Goal: Information Seeking & Learning: Learn about a topic

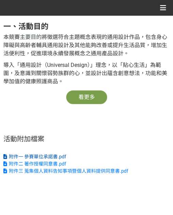
scroll to position [68, 0]
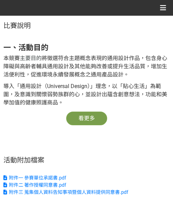
click at [94, 119] on button "看更多" at bounding box center [86, 119] width 41 height 14
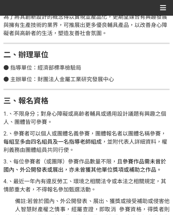
scroll to position [308, 0]
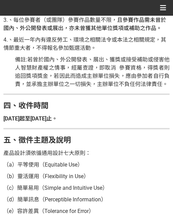
drag, startPoint x: 54, startPoint y: 119, endPoint x: 89, endPoint y: 119, distance: 34.5
click at [57, 119] on strong "[DATE]起至[DATE]止。" at bounding box center [30, 119] width 54 height 6
click at [57, 121] on strong "[DATE]起至[DATE]止。" at bounding box center [30, 119] width 54 height 6
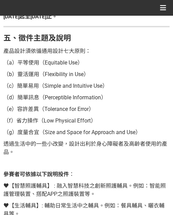
scroll to position [410, 0]
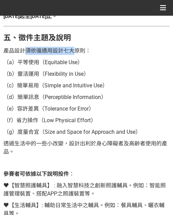
drag, startPoint x: 25, startPoint y: 48, endPoint x: 75, endPoint y: 49, distance: 49.9
click at [75, 49] on span "產品設計須依循通用設計七大原則：" at bounding box center [47, 51] width 88 height 6
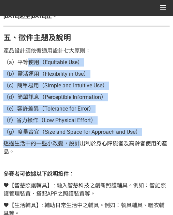
drag, startPoint x: 29, startPoint y: 64, endPoint x: 79, endPoint y: 141, distance: 91.8
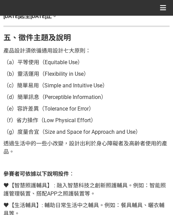
click at [103, 141] on span "透過生活中的一些小改變，設計出利於身心障礙者及高齡者使用的產品。" at bounding box center [85, 148] width 164 height 15
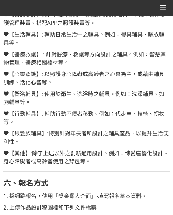
scroll to position [547, 0]
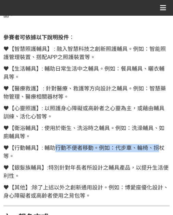
drag, startPoint x: 56, startPoint y: 150, endPoint x: 157, endPoint y: 149, distance: 100.9
click at [157, 149] on span "♥【行動輔具】: 輔助行動不便者移動。例如：代步車、輪椅、拐杖等。" at bounding box center [83, 152] width 161 height 15
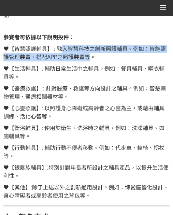
drag, startPoint x: 62, startPoint y: 48, endPoint x: 89, endPoint y: 59, distance: 29.3
click at [89, 59] on span "♥【智慧照護輔具】 : 融入智慧科技之創新照護輔具。例如：智能照護管理裝置、搭配APP之照護裝置等。" at bounding box center [84, 53] width 163 height 15
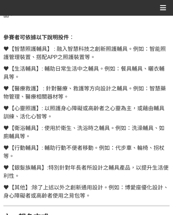
click at [101, 59] on p "♥【智慧照護輔具】 : 融入智慧科技之創新照護輔具。例如：智能照護管理裝置、搭配APP之照護裝置等。" at bounding box center [86, 53] width 167 height 16
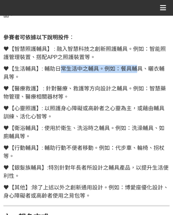
drag, startPoint x: 63, startPoint y: 70, endPoint x: 140, endPoint y: 72, distance: 77.3
click at [140, 71] on span "♥【生活輔具】: 輔助日常生活中之輔具。例如：餐具輔具、曬衣輔具等。" at bounding box center [83, 73] width 161 height 15
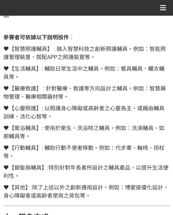
click at [53, 89] on span "♥【醫療救護】 : 針對醫療、救護等方向設計之輔具。例如：智慧藥物管理、醫療相關器材等。" at bounding box center [84, 92] width 163 height 15
